Goal: Task Accomplishment & Management: Manage account settings

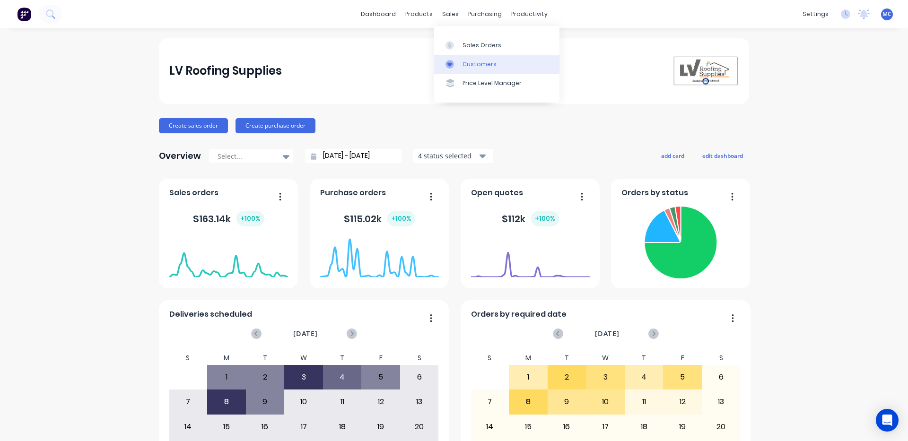
click at [458, 61] on div at bounding box center [453, 64] width 14 height 9
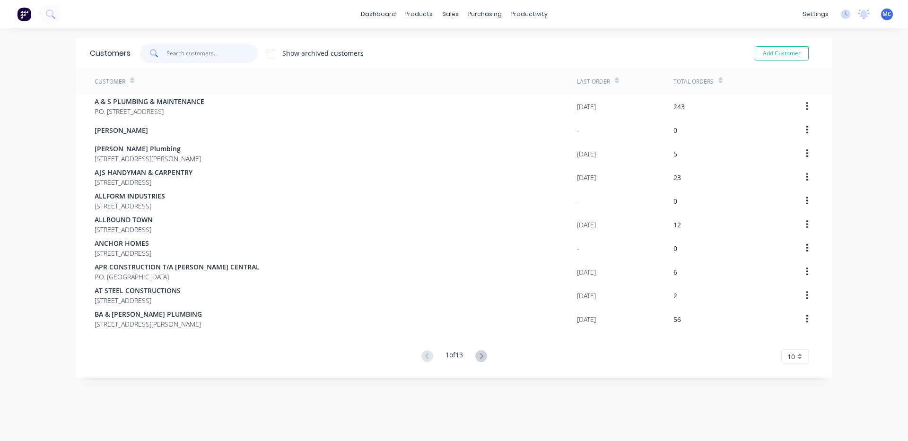
click at [187, 55] on input "text" at bounding box center [212, 53] width 92 height 19
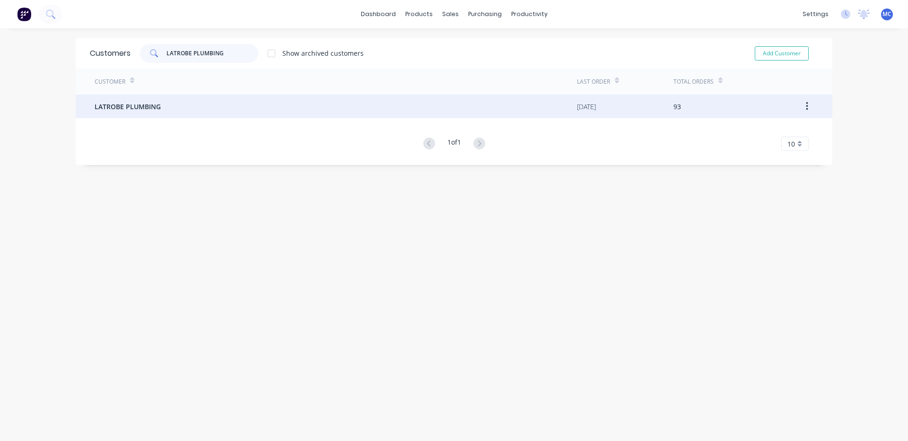
type input "LATROBE PLUMBING"
click at [156, 110] on span "LATROBE PLUMBING" at bounding box center [128, 107] width 66 height 10
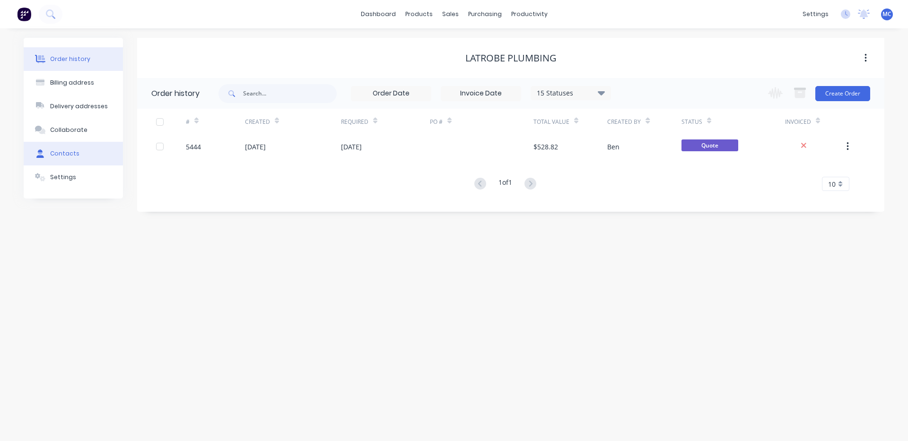
click at [70, 157] on div "Contacts" at bounding box center [64, 153] width 29 height 9
select select "AU"
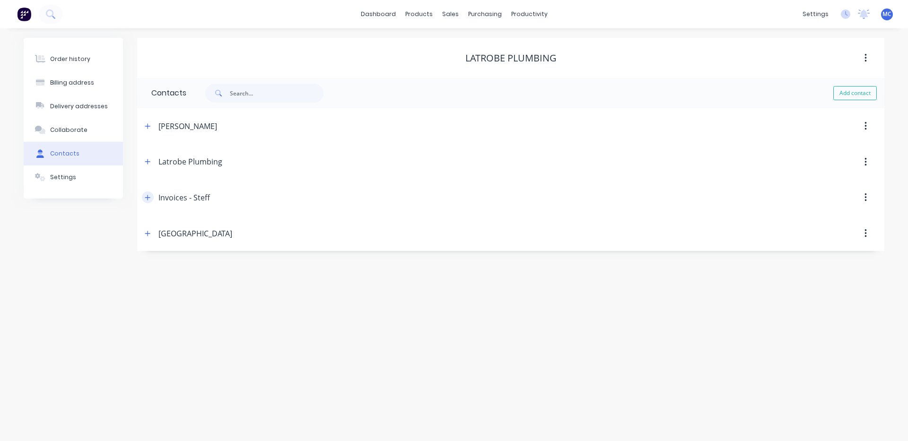
click at [146, 201] on icon "button" at bounding box center [148, 197] width 6 height 7
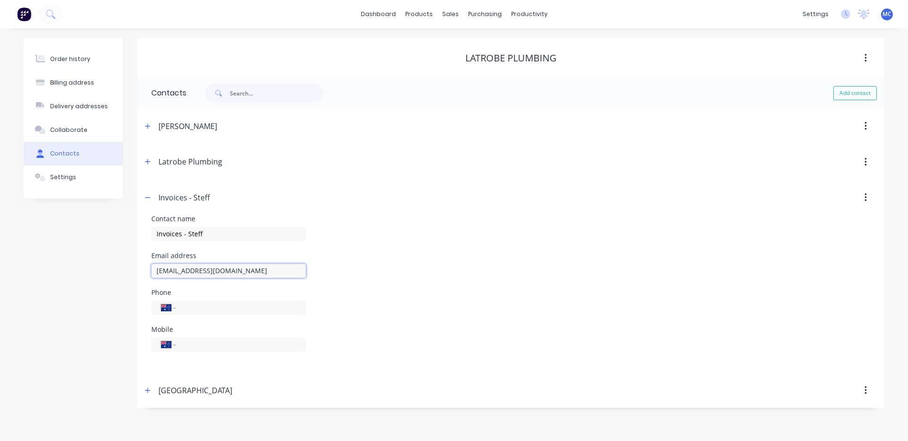
drag, startPoint x: 283, startPoint y: 272, endPoint x: 148, endPoint y: 263, distance: 135.5
click at [148, 263] on div "Contact name Invoices - Steff Email address [EMAIL_ADDRESS][DOMAIN_NAME] Phone …" at bounding box center [510, 294] width 747 height 157
click at [466, 43] on div "Sales Orders" at bounding box center [485, 45] width 39 height 9
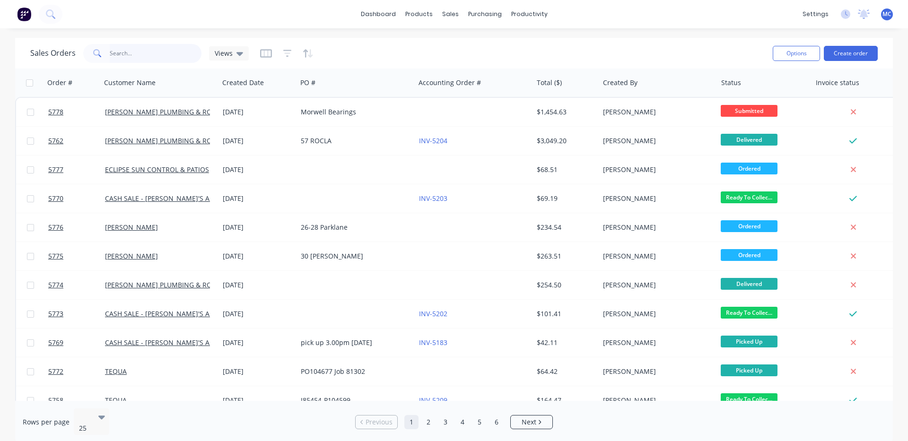
click at [160, 51] on input "text" at bounding box center [156, 53] width 92 height 19
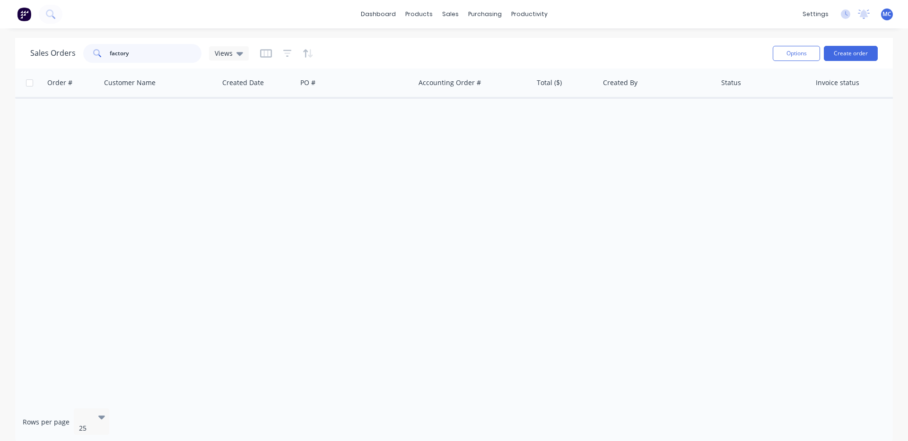
drag, startPoint x: 138, startPoint y: 58, endPoint x: 20, endPoint y: 59, distance: 117.8
click at [20, 59] on div "Sales Orders factory Views Options Create order" at bounding box center [454, 53] width 878 height 31
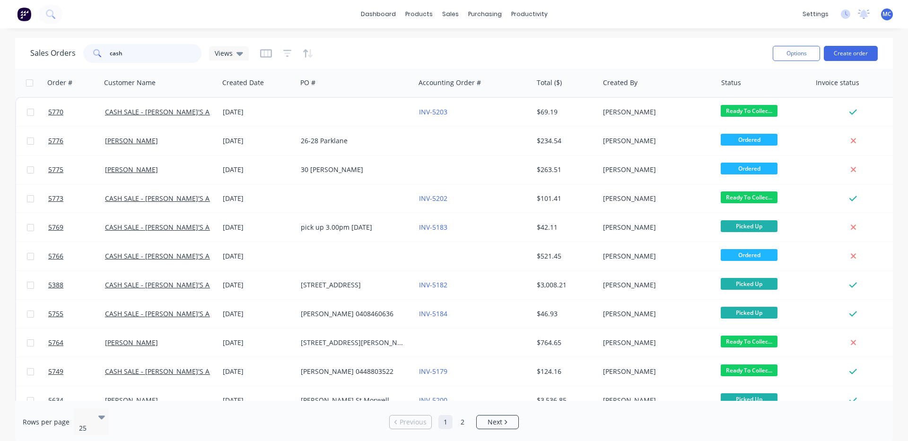
drag, startPoint x: 124, startPoint y: 53, endPoint x: 0, endPoint y: 56, distance: 124.4
click at [0, 54] on div "Sales Orders cash Views Options Create order Order # Customer Name Created Date…" at bounding box center [454, 241] width 908 height 406
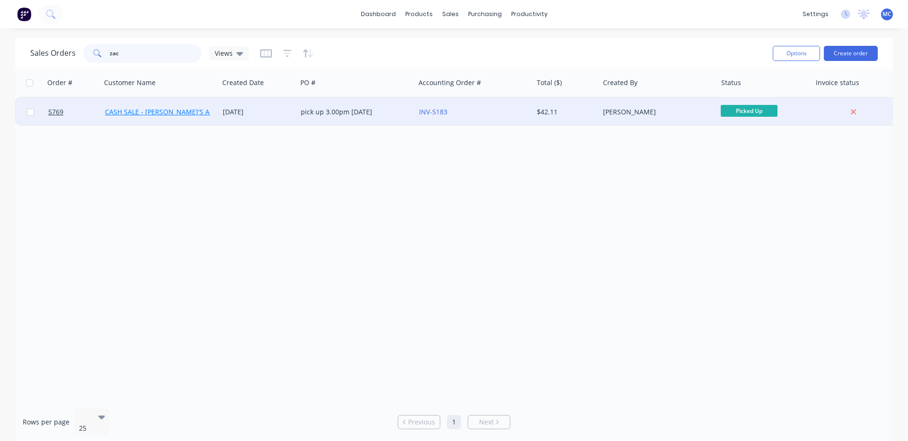
type input "zac"
click at [183, 113] on link "CASH SALE - [PERSON_NAME]'S ACCOUNT" at bounding box center [171, 111] width 132 height 9
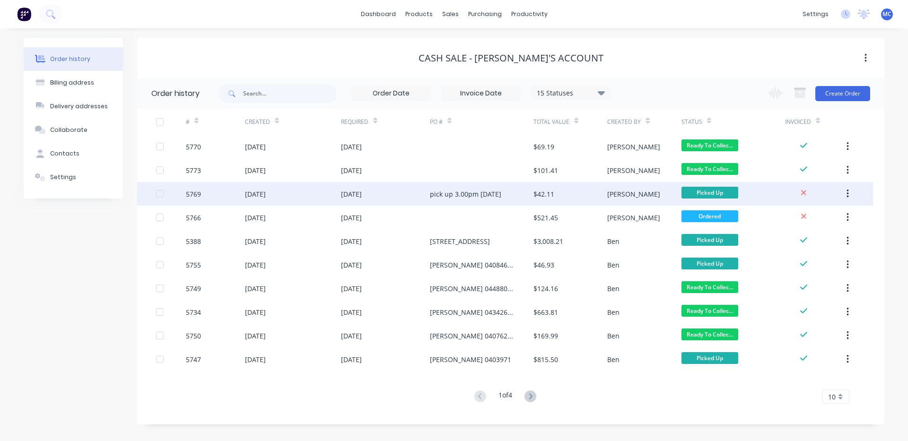
click at [359, 191] on div "[DATE]" at bounding box center [351, 194] width 21 height 10
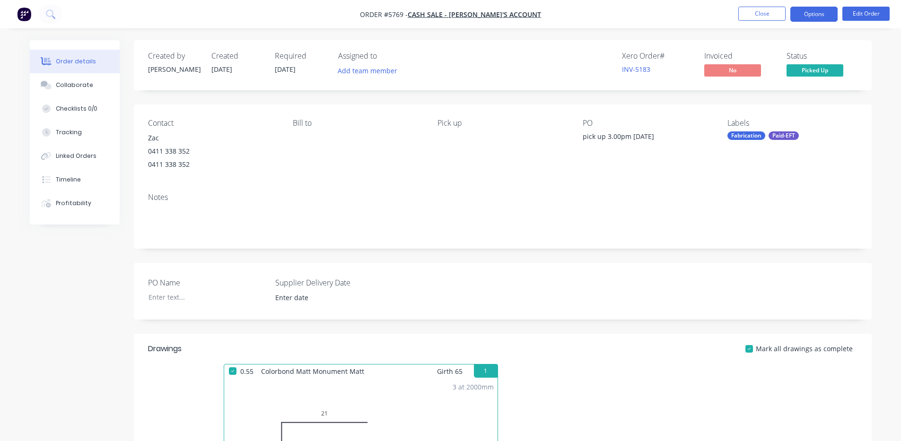
click at [814, 12] on button "Options" at bounding box center [813, 14] width 47 height 15
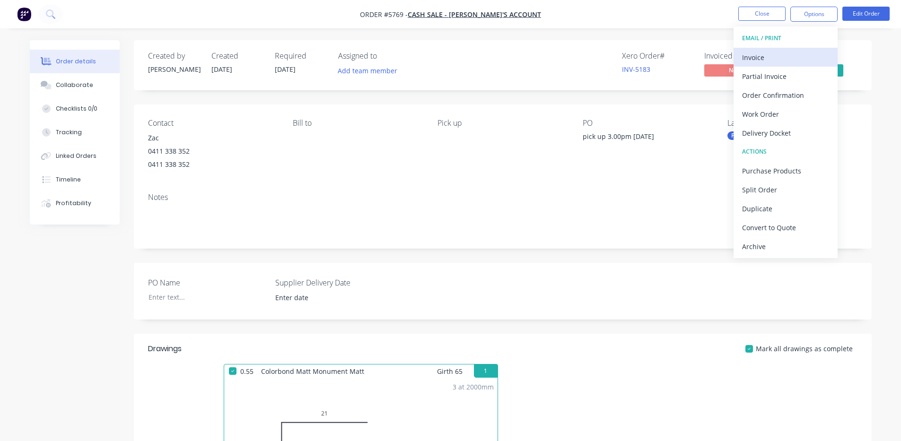
click at [772, 53] on div "Invoice" at bounding box center [785, 58] width 87 height 14
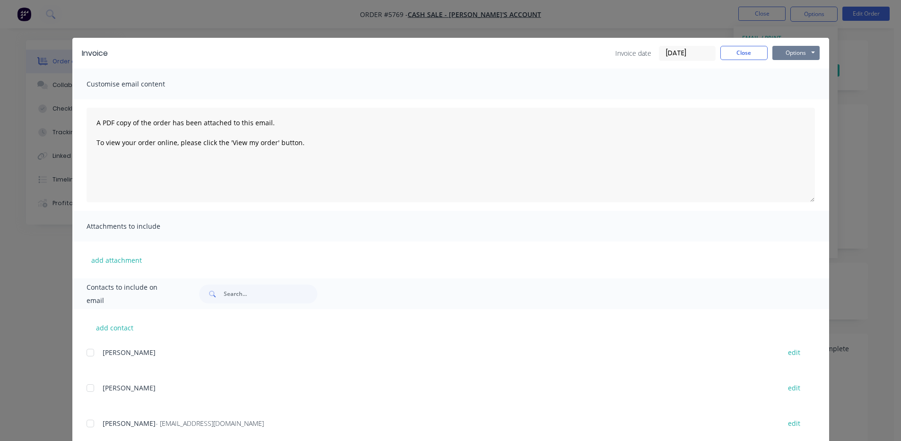
click at [795, 47] on button "Options" at bounding box center [795, 53] width 47 height 14
click at [794, 83] on button "Print" at bounding box center [802, 86] width 61 height 16
click at [739, 51] on button "Close" at bounding box center [743, 53] width 47 height 14
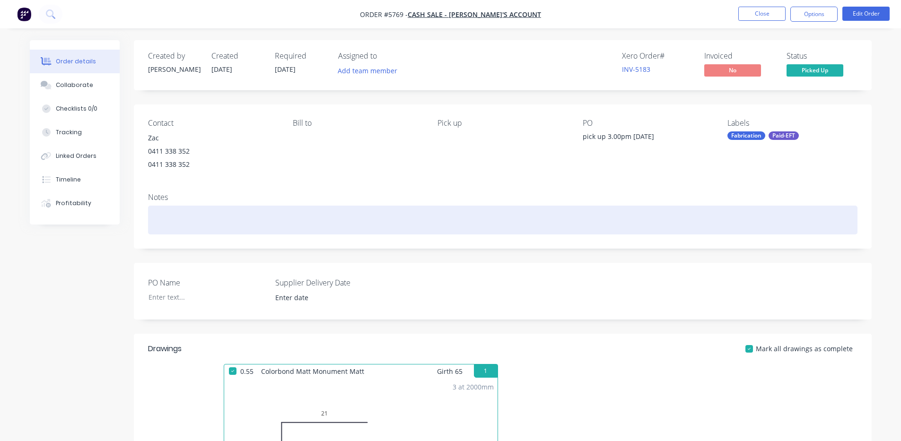
click at [799, 232] on div at bounding box center [502, 220] width 709 height 29
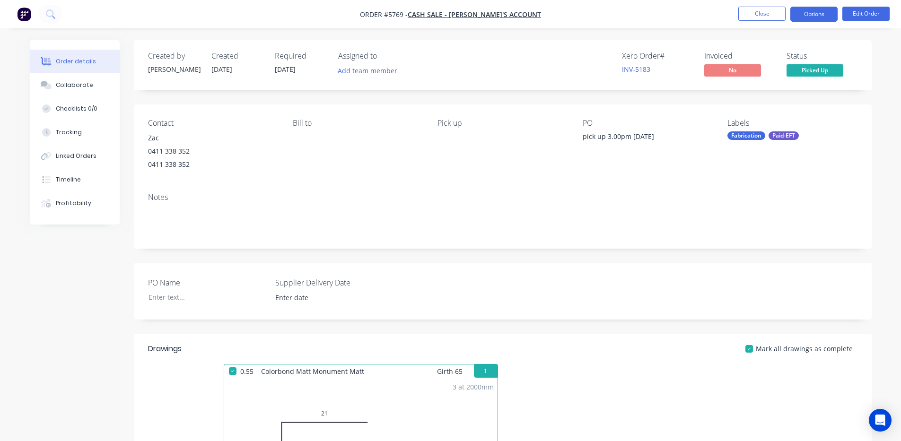
click at [811, 12] on button "Options" at bounding box center [813, 14] width 47 height 15
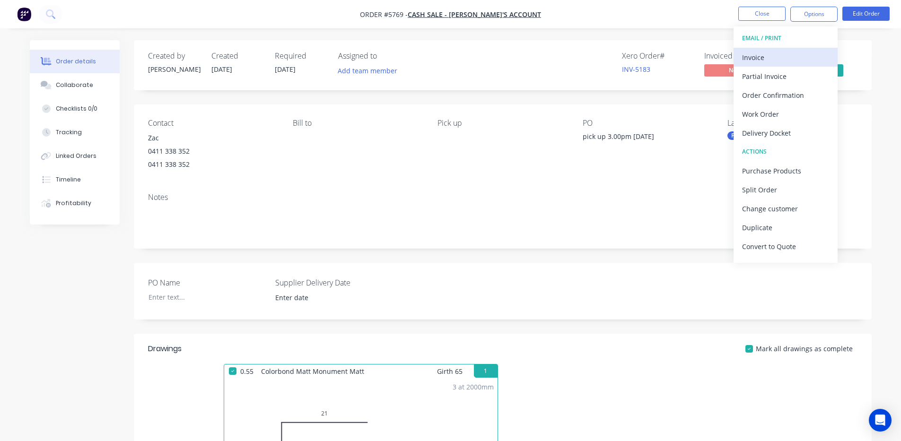
click at [774, 54] on div "Invoice" at bounding box center [785, 58] width 87 height 14
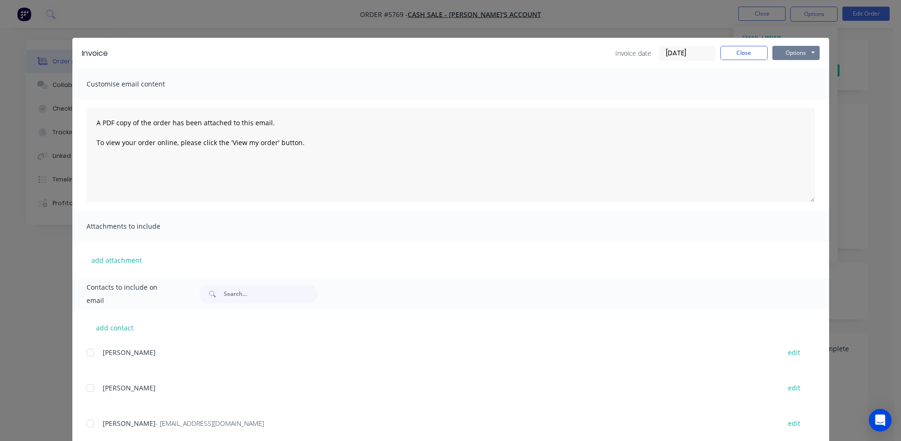
click at [790, 48] on button "Options" at bounding box center [795, 53] width 47 height 14
click at [795, 88] on button "Print" at bounding box center [802, 86] width 61 height 16
click at [749, 52] on button "Close" at bounding box center [743, 53] width 47 height 14
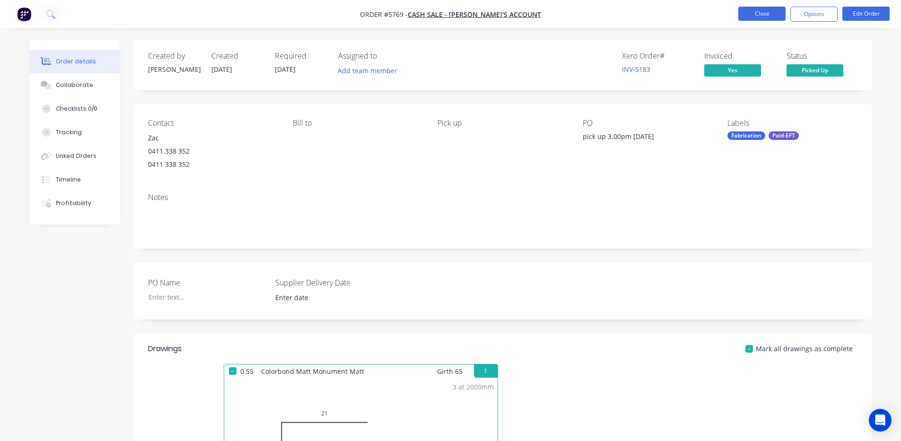
click at [756, 11] on button "Close" at bounding box center [761, 14] width 47 height 14
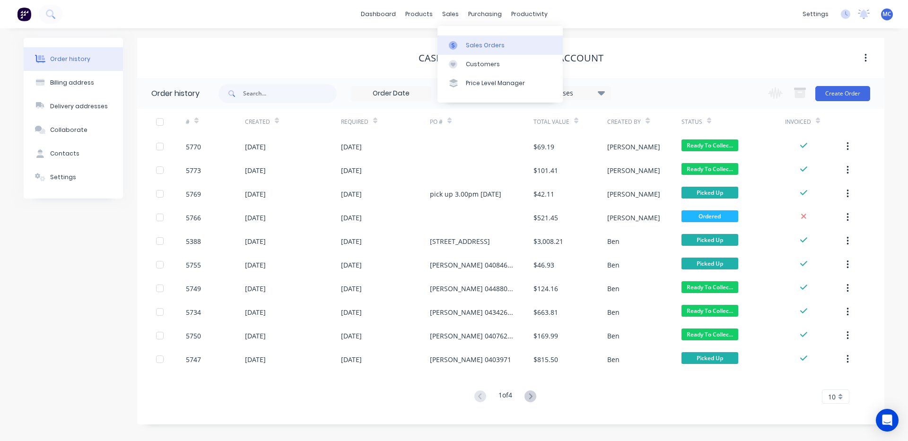
click at [475, 43] on div "Sales Orders" at bounding box center [485, 45] width 39 height 9
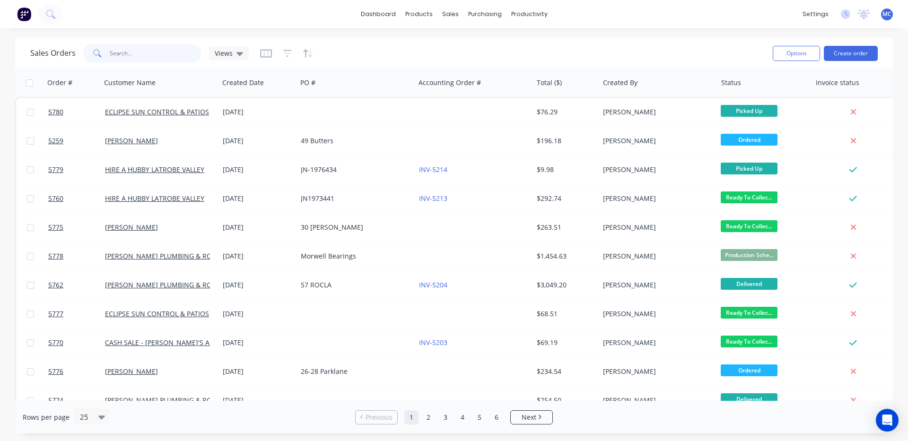
click at [175, 59] on input "text" at bounding box center [156, 53] width 92 height 19
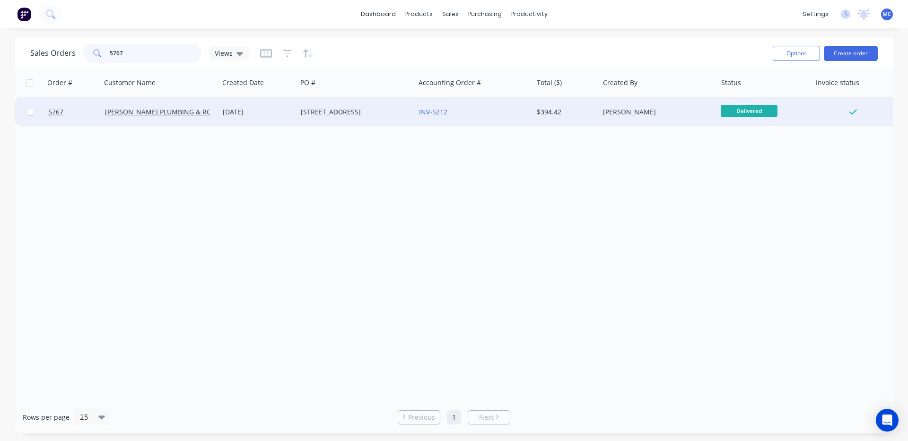
type input "5767"
click at [323, 111] on div "[STREET_ADDRESS]" at bounding box center [353, 111] width 105 height 9
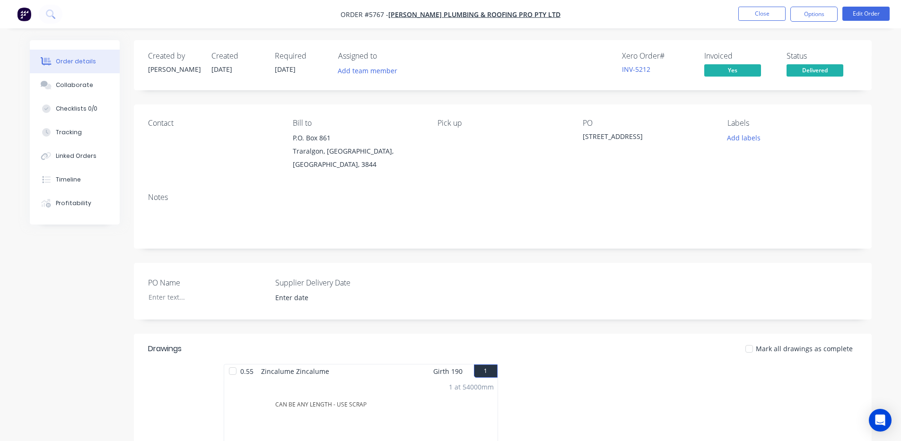
scroll to position [157, 0]
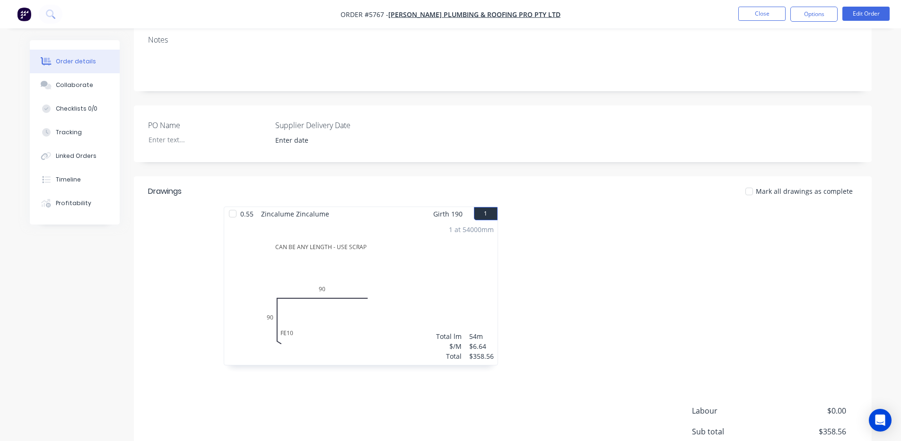
click at [330, 279] on div "1 at 54000mm Total lm $/M Total 54m $6.64 $358.56" at bounding box center [360, 293] width 273 height 144
click at [874, 17] on button "Edit Order" at bounding box center [865, 14] width 47 height 14
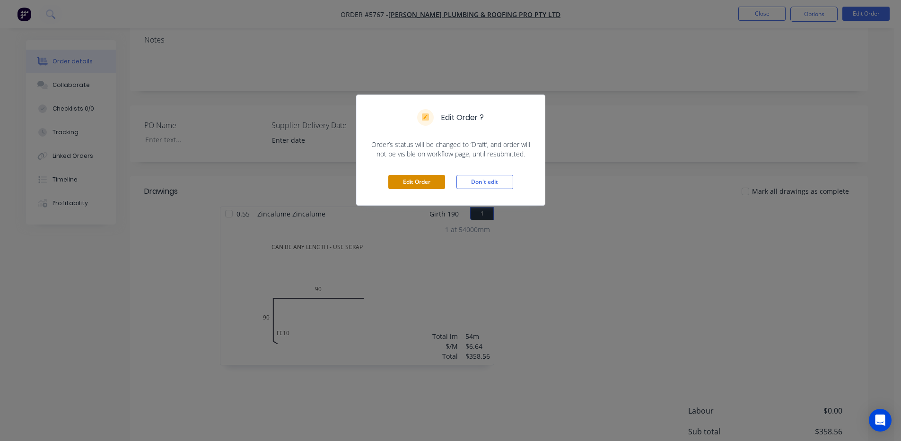
click at [413, 179] on button "Edit Order" at bounding box center [416, 182] width 57 height 14
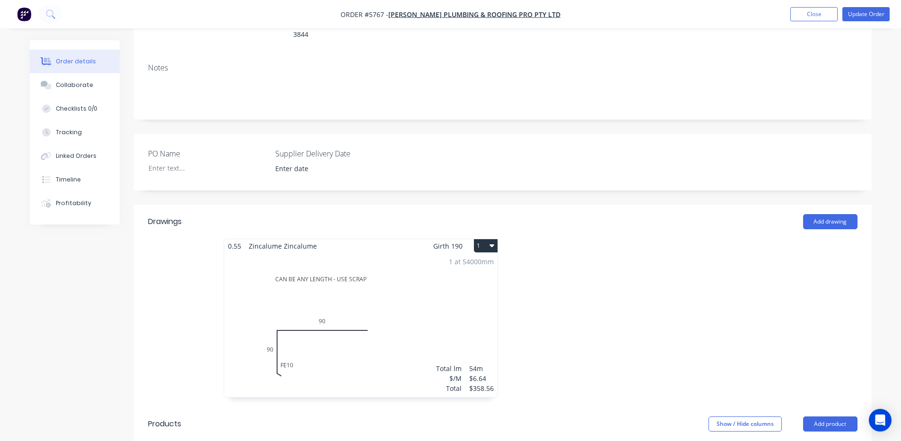
click at [323, 292] on div "1 at 54000mm Total lm $/M Total 54m $6.64 $358.56" at bounding box center [360, 325] width 273 height 144
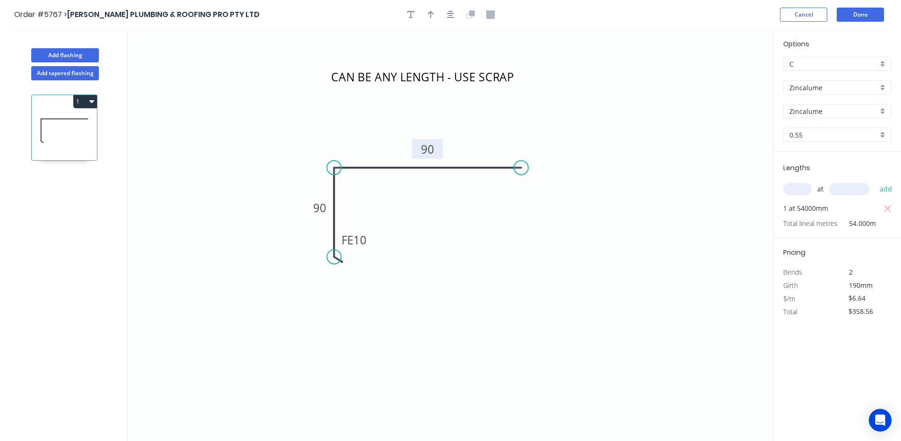
click at [433, 145] on tspan "90" at bounding box center [427, 149] width 13 height 16
click at [556, 284] on icon "CAN BE ANY LENGTH - USE SCRAP FE 10 90 100" at bounding box center [451, 235] width 646 height 412
click at [863, 14] on button "Done" at bounding box center [860, 15] width 47 height 14
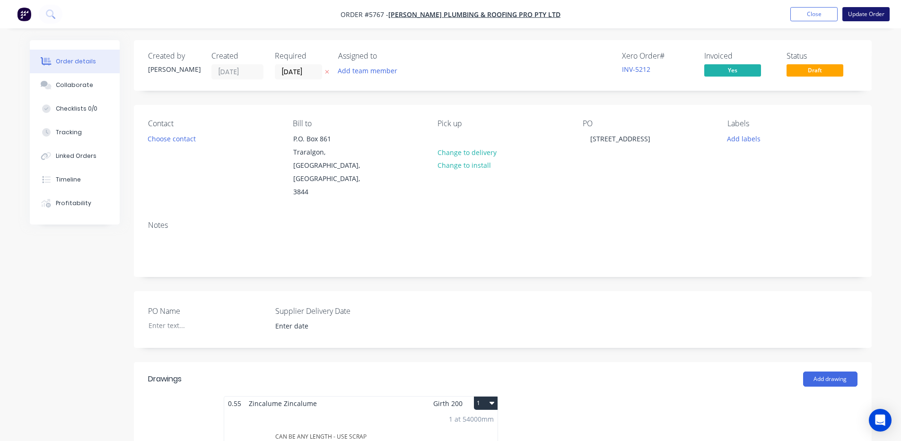
click at [882, 11] on button "Update Order" at bounding box center [865, 14] width 47 height 14
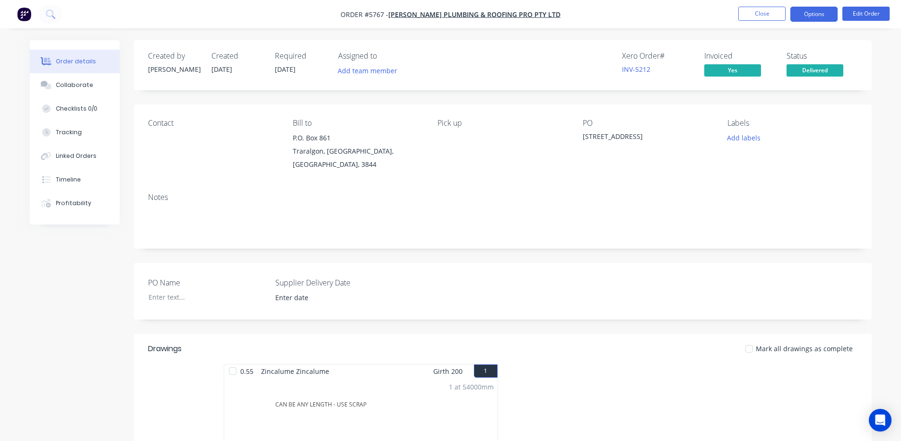
click at [813, 12] on button "Options" at bounding box center [813, 14] width 47 height 15
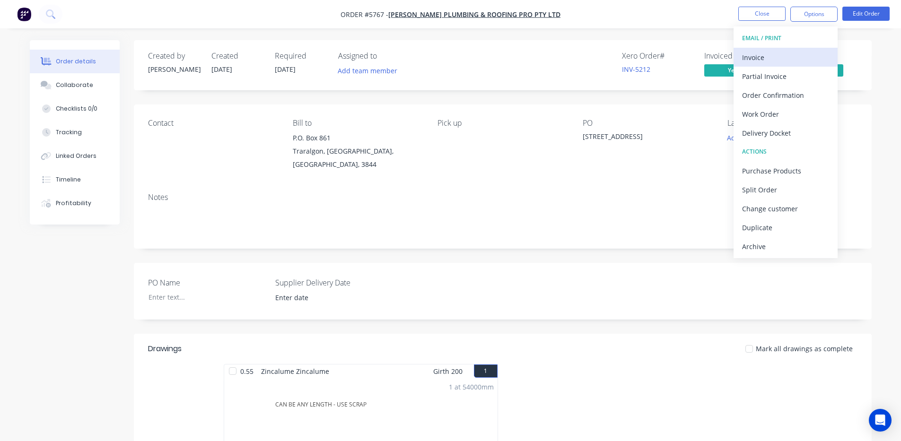
click at [762, 54] on div "Invoice" at bounding box center [785, 58] width 87 height 14
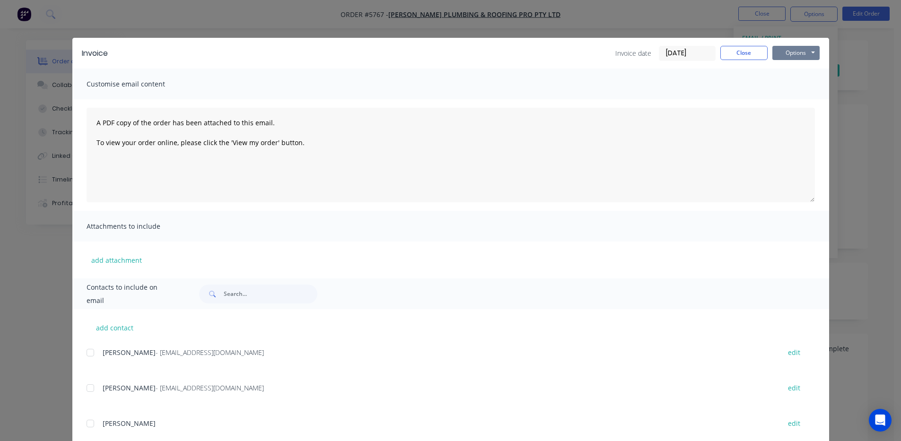
click at [784, 52] on button "Options" at bounding box center [795, 53] width 47 height 14
click at [784, 80] on button "Print" at bounding box center [802, 86] width 61 height 16
